Goal: Task Accomplishment & Management: Use online tool/utility

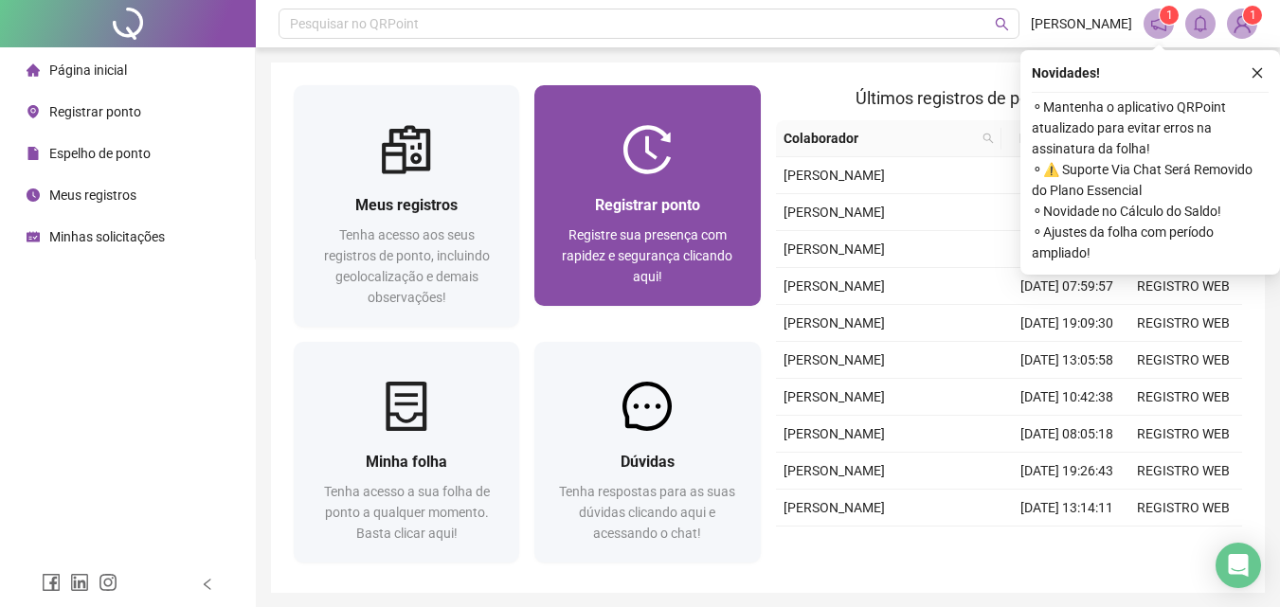
click at [623, 166] on img at bounding box center [646, 149] width 49 height 49
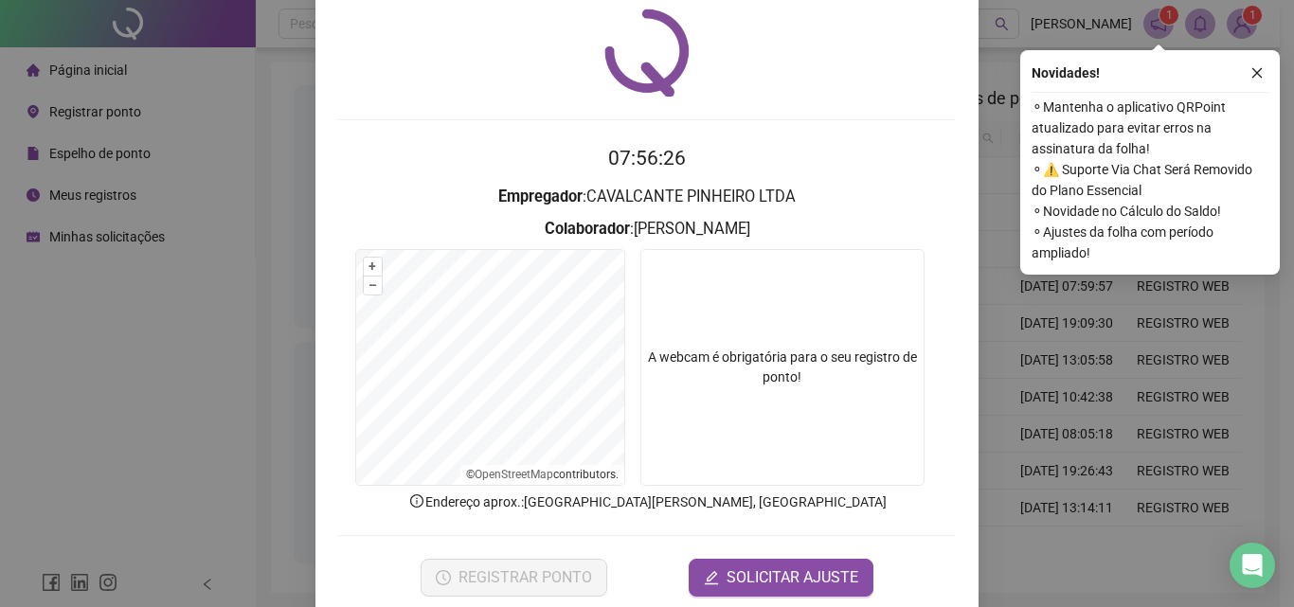
scroll to position [91, 0]
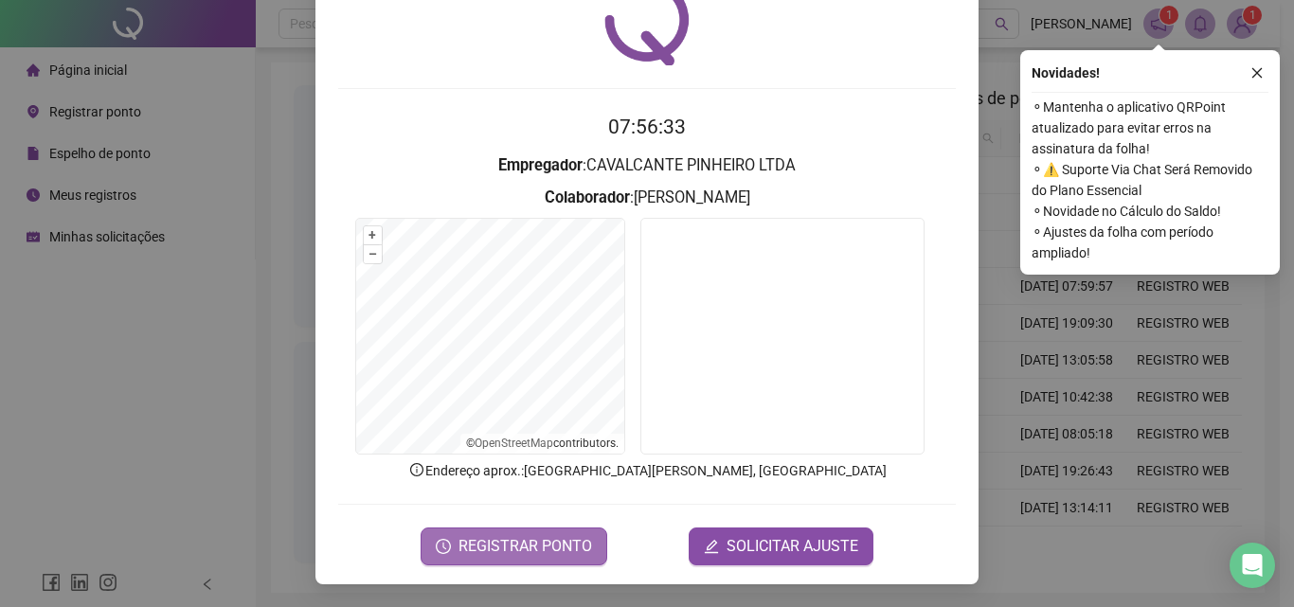
click at [490, 545] on span "REGISTRAR PONTO" at bounding box center [526, 546] width 134 height 23
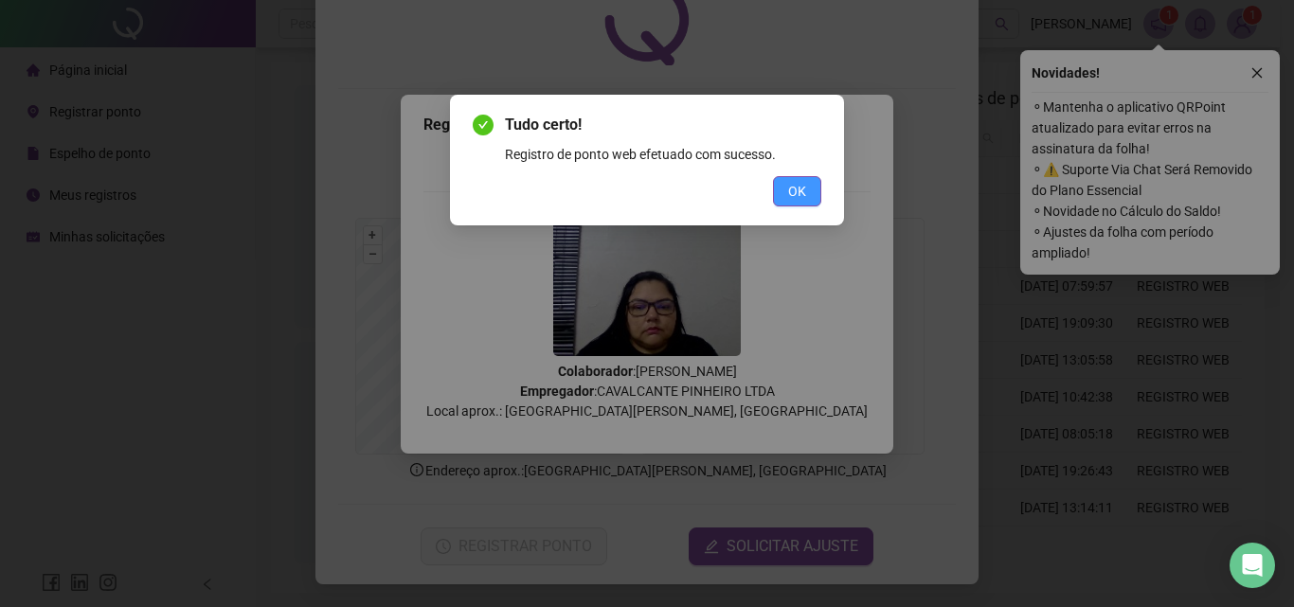
click at [798, 189] on span "OK" at bounding box center [797, 191] width 18 height 21
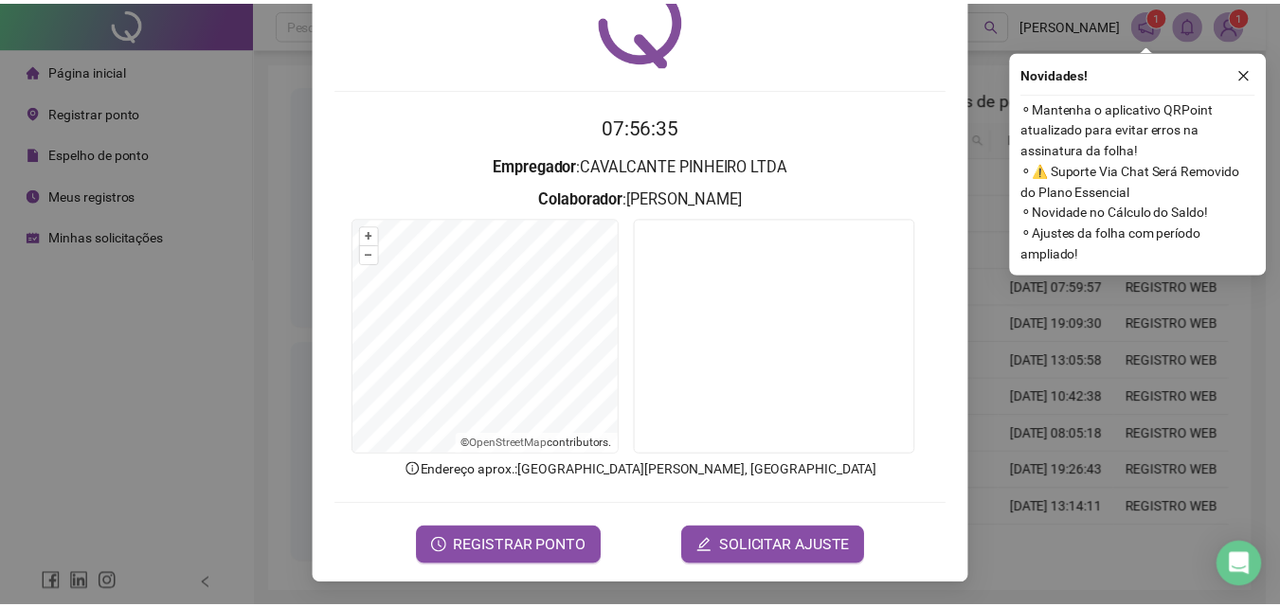
scroll to position [0, 0]
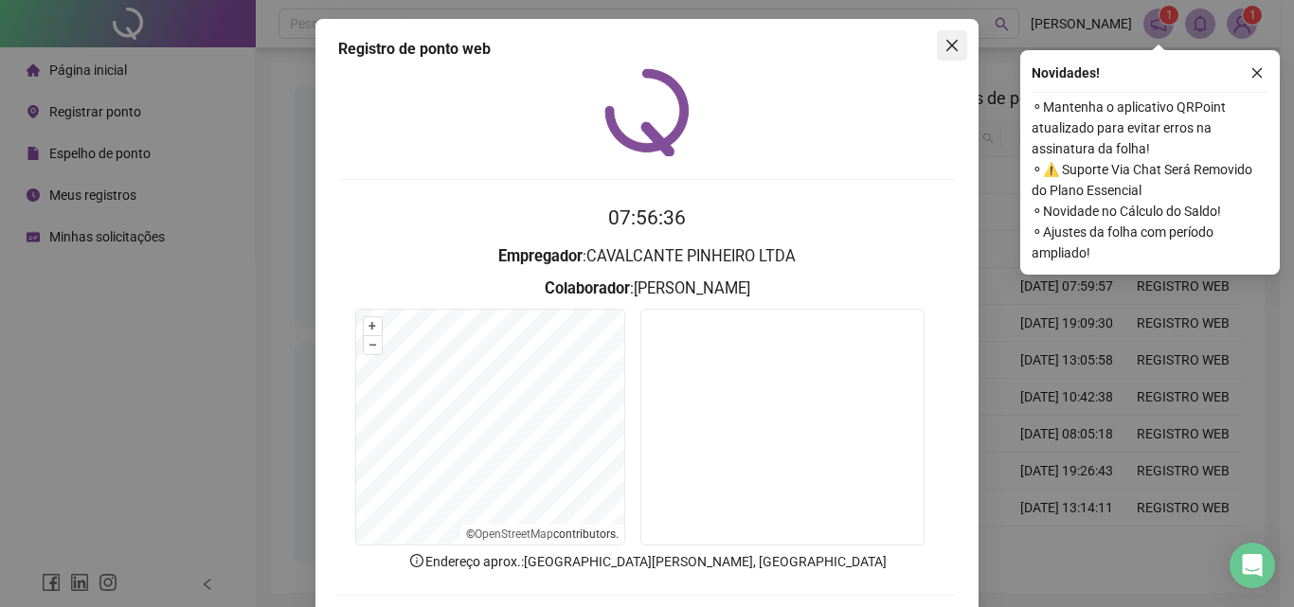
click at [957, 36] on button "Close" at bounding box center [952, 45] width 30 height 30
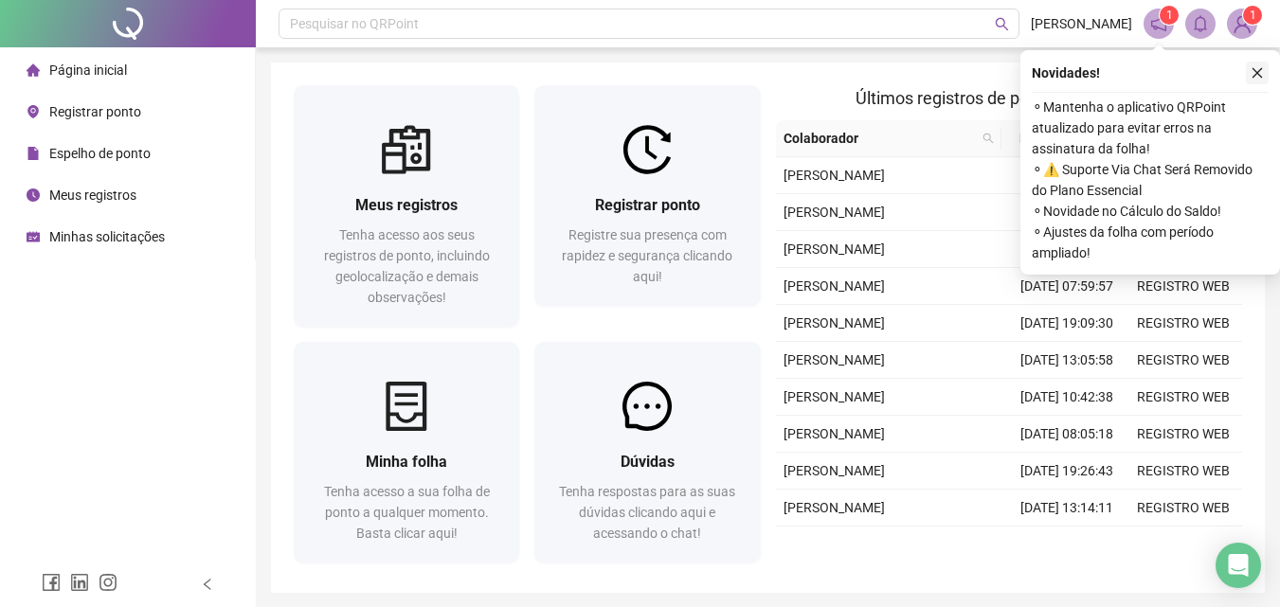
click at [1267, 75] on button "button" at bounding box center [1257, 73] width 23 height 23
